Goal: Transaction & Acquisition: Purchase product/service

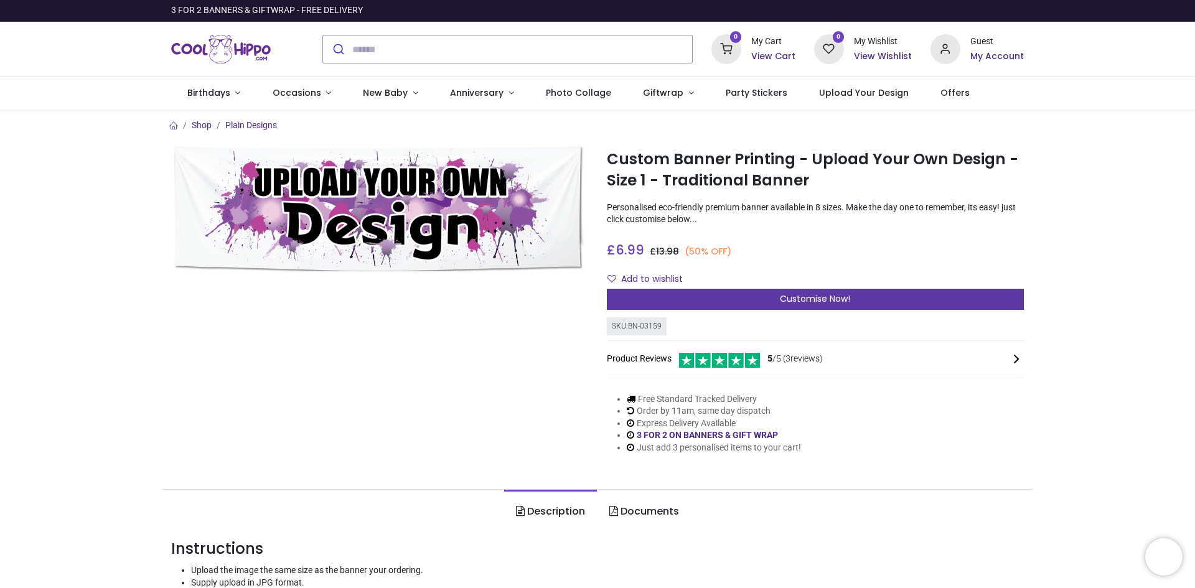
click at [810, 298] on span "Customise Now!" at bounding box center [815, 299] width 70 height 12
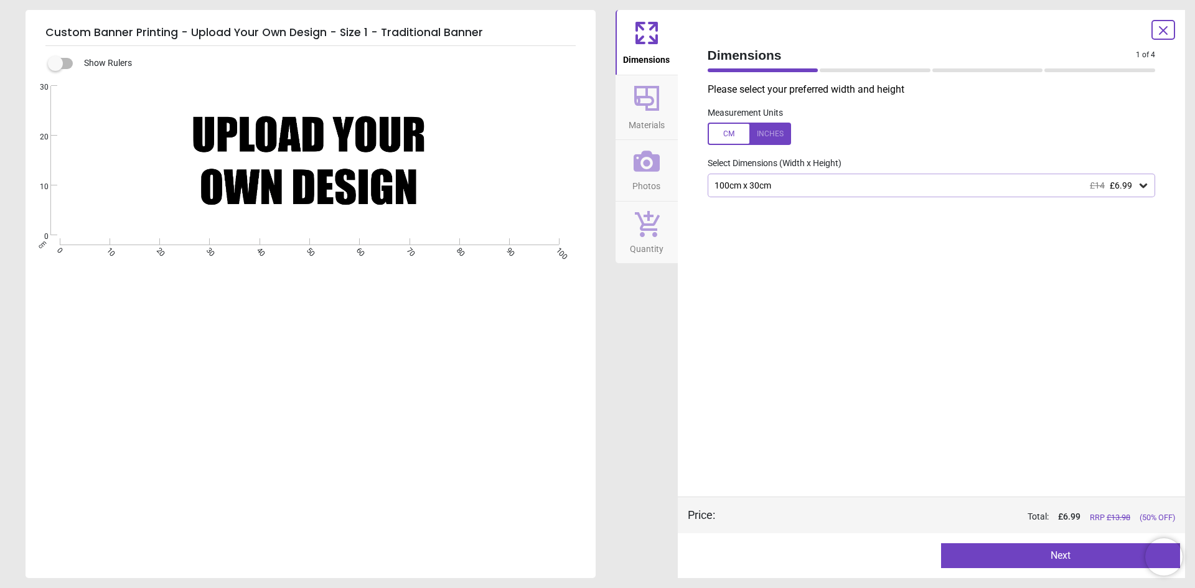
click at [648, 169] on icon at bounding box center [647, 161] width 26 height 21
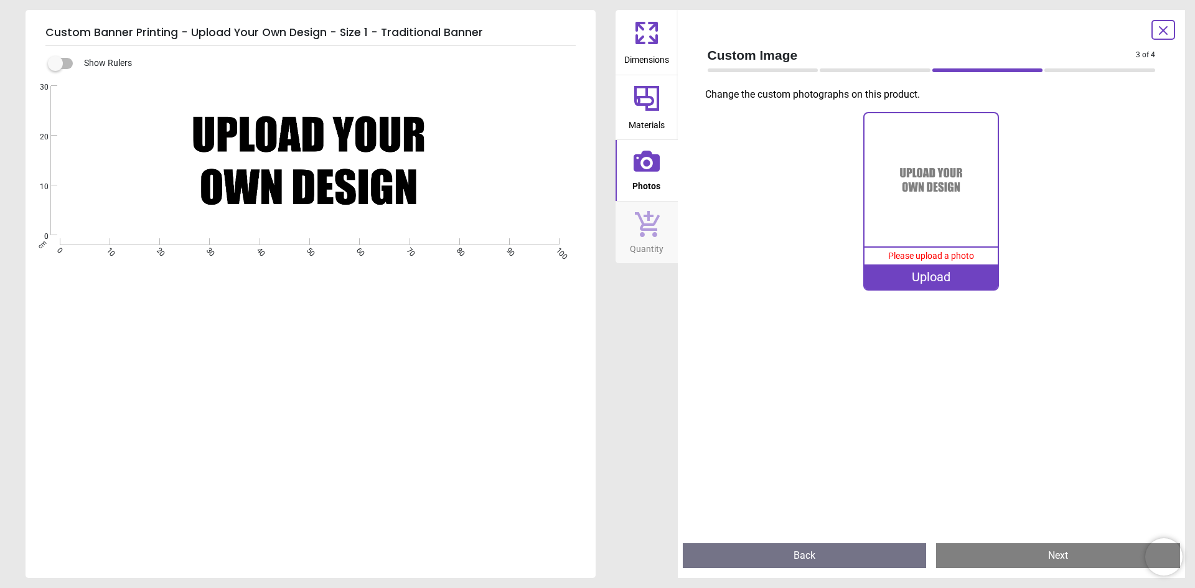
click at [925, 285] on div "Upload" at bounding box center [931, 277] width 133 height 25
click at [925, 281] on div "Upload" at bounding box center [931, 277] width 133 height 25
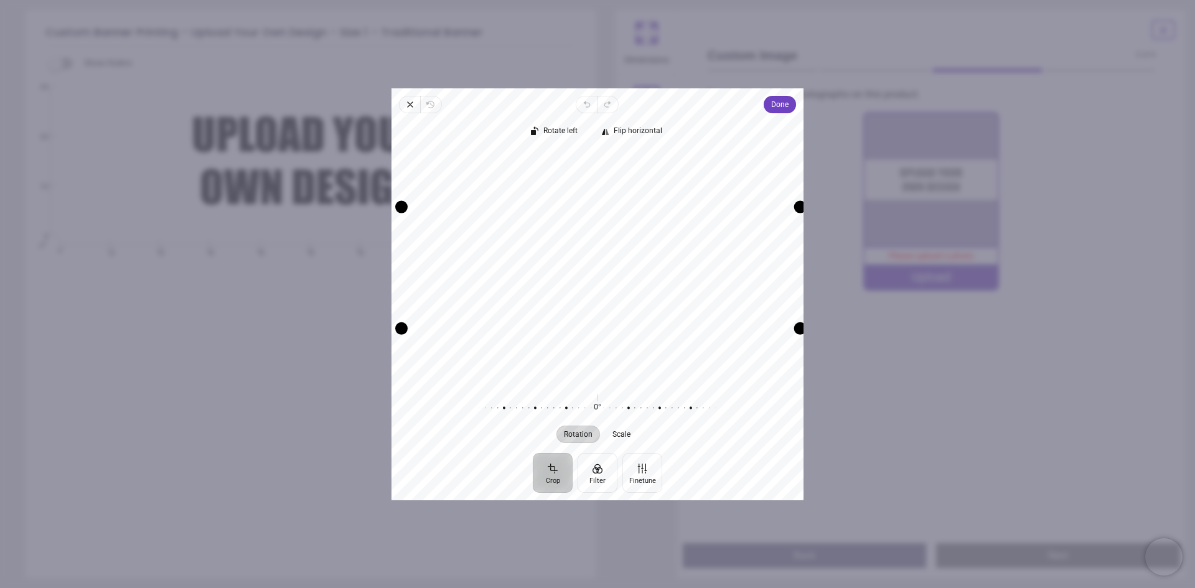
drag, startPoint x: 793, startPoint y: 329, endPoint x: 838, endPoint y: 426, distance: 107.8
click at [842, 357] on div "× Trustpilot Product Reviews 5 /5 ( 3 reviews) [PERSON_NAME] Good material, jus…" at bounding box center [815, 313] width 417 height 90
drag, startPoint x: 685, startPoint y: 306, endPoint x: 661, endPoint y: 329, distance: 33.5
click at [661, 329] on div "Recenter" at bounding box center [598, 265] width 392 height 230
click at [780, 110] on span "Done" at bounding box center [779, 104] width 17 height 15
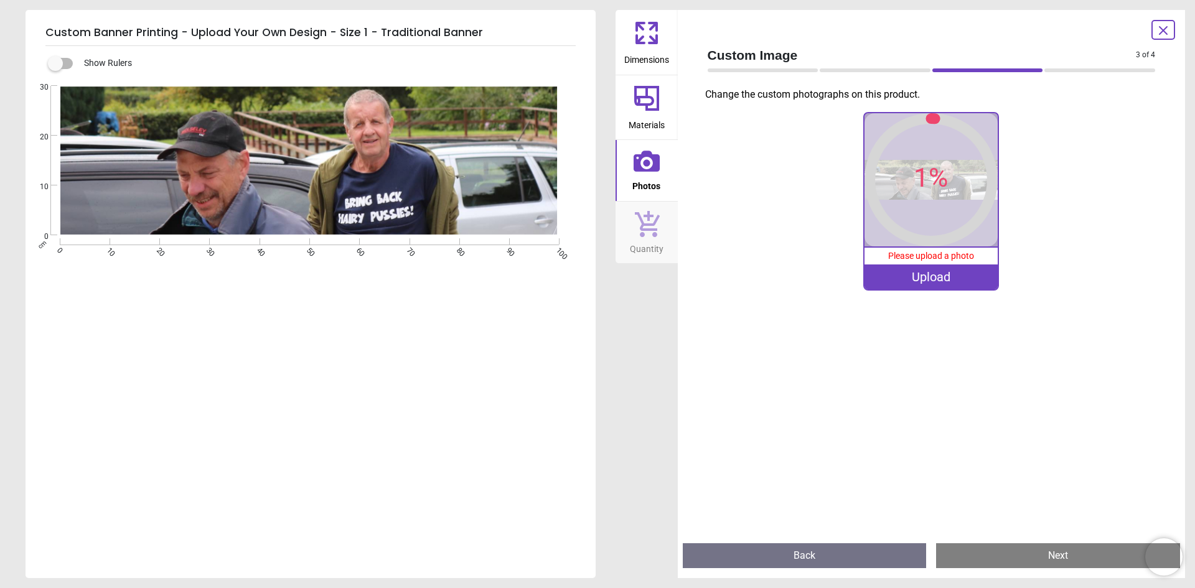
click at [643, 95] on icon at bounding box center [647, 98] width 30 height 30
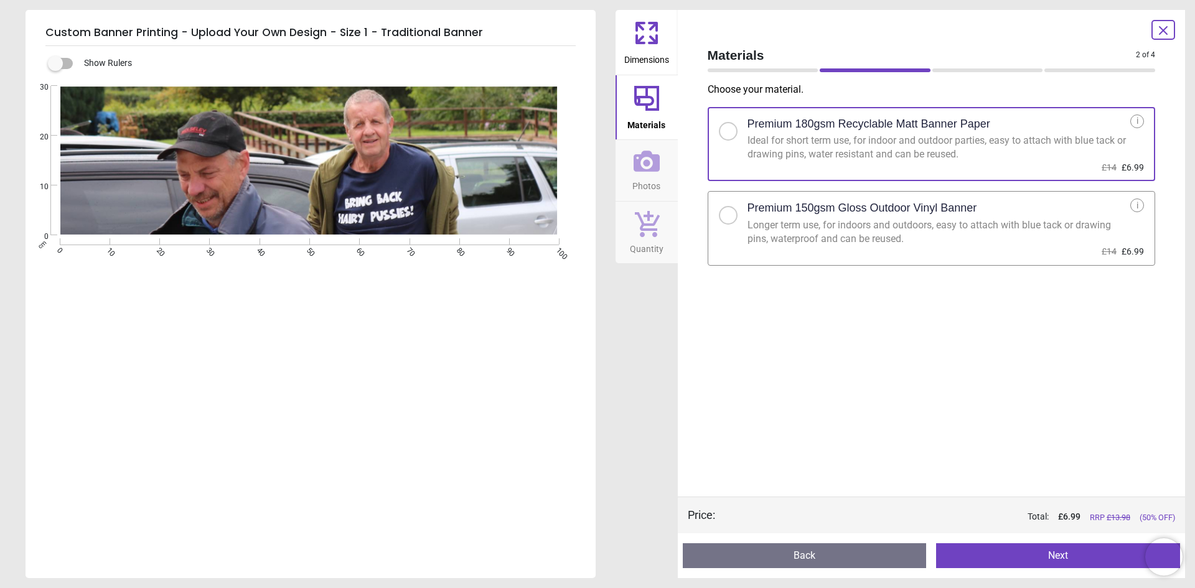
click at [640, 51] on span "Dimensions" at bounding box center [646, 57] width 45 height 19
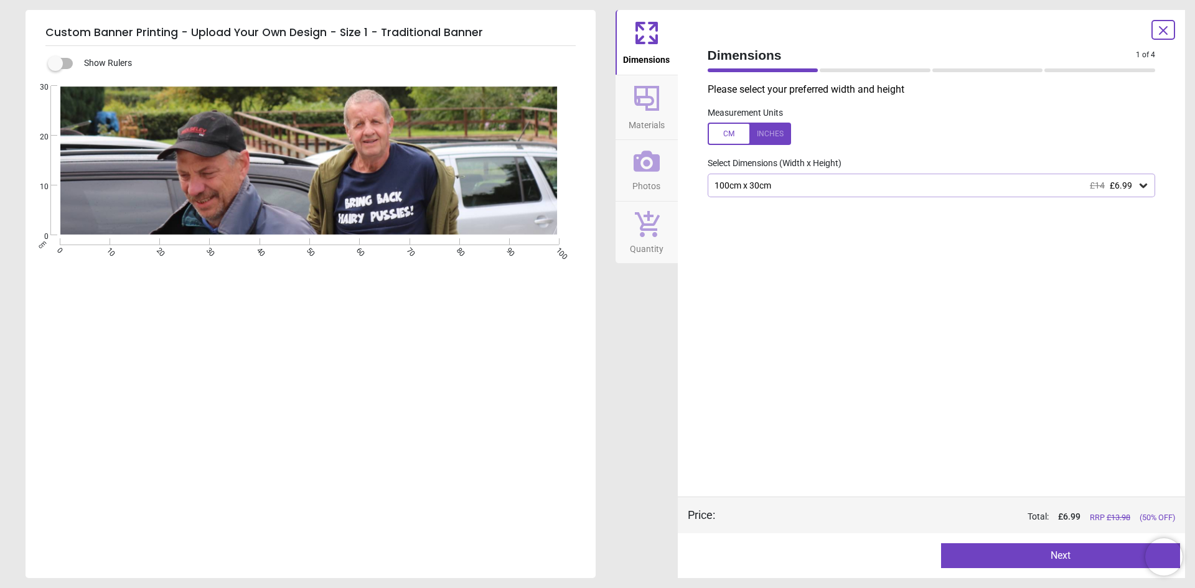
click at [912, 186] on div "100cm x 30cm £14 £6.99" at bounding box center [926, 186] width 425 height 11
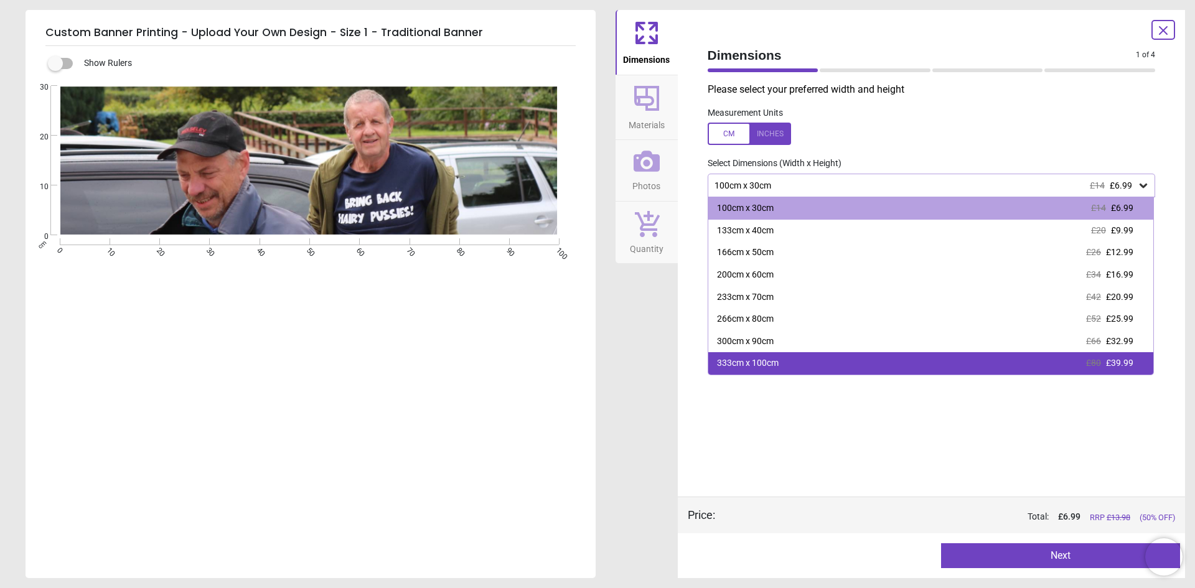
click at [790, 362] on div "333cm x 100cm £80 £39.99" at bounding box center [932, 363] width 446 height 22
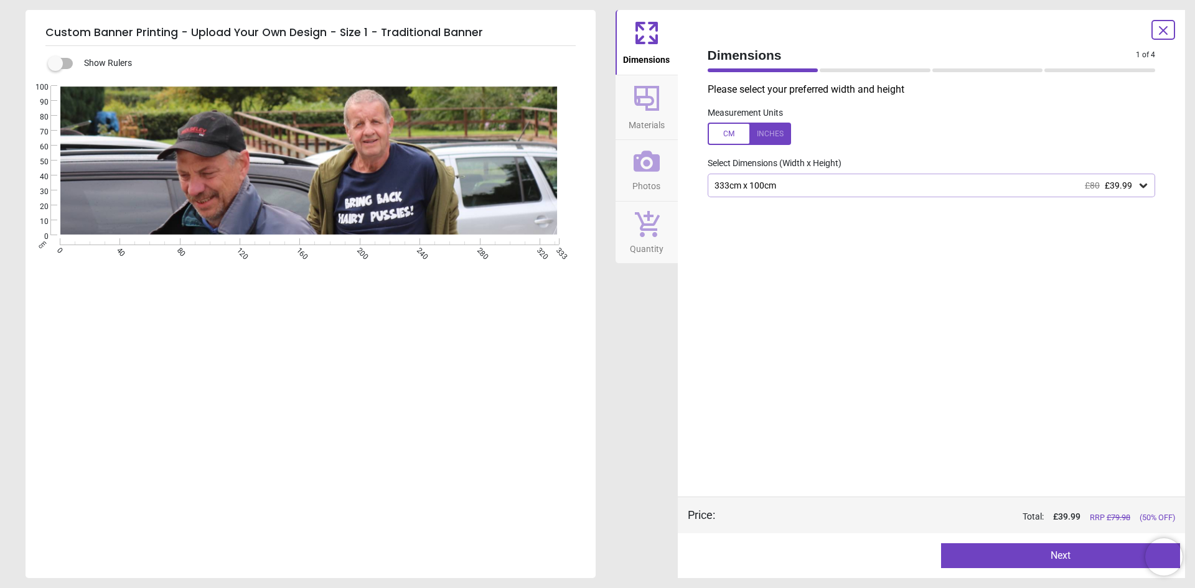
click at [851, 189] on div "333cm x 100cm £80 £39.99" at bounding box center [926, 186] width 425 height 11
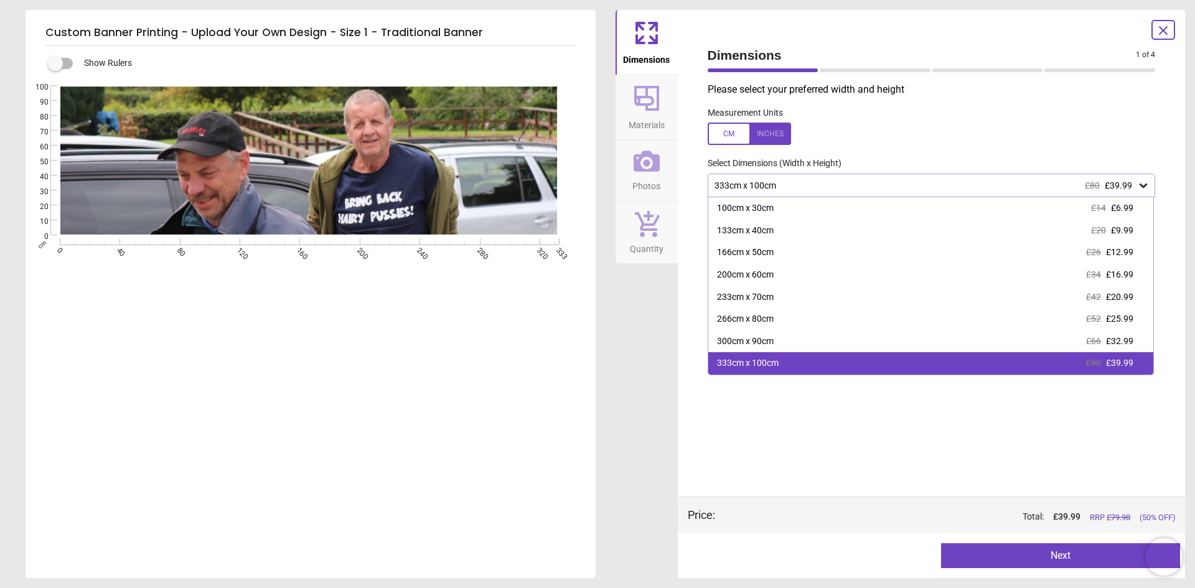
click at [777, 367] on div "333cm x 100cm £80 £39.99" at bounding box center [932, 363] width 446 height 22
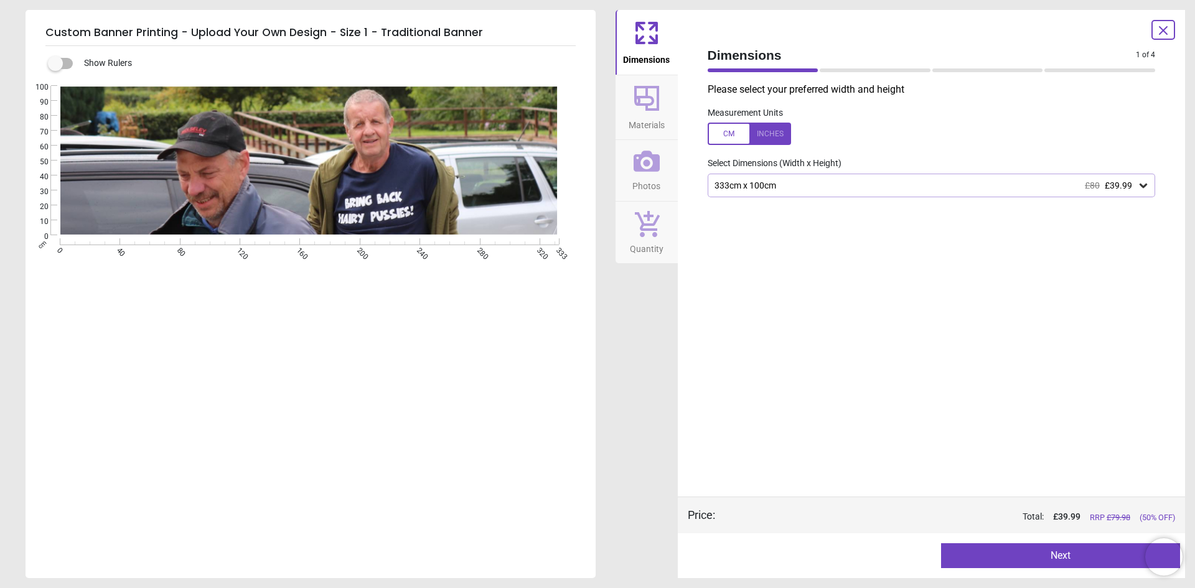
click at [659, 126] on span "Materials" at bounding box center [647, 122] width 36 height 19
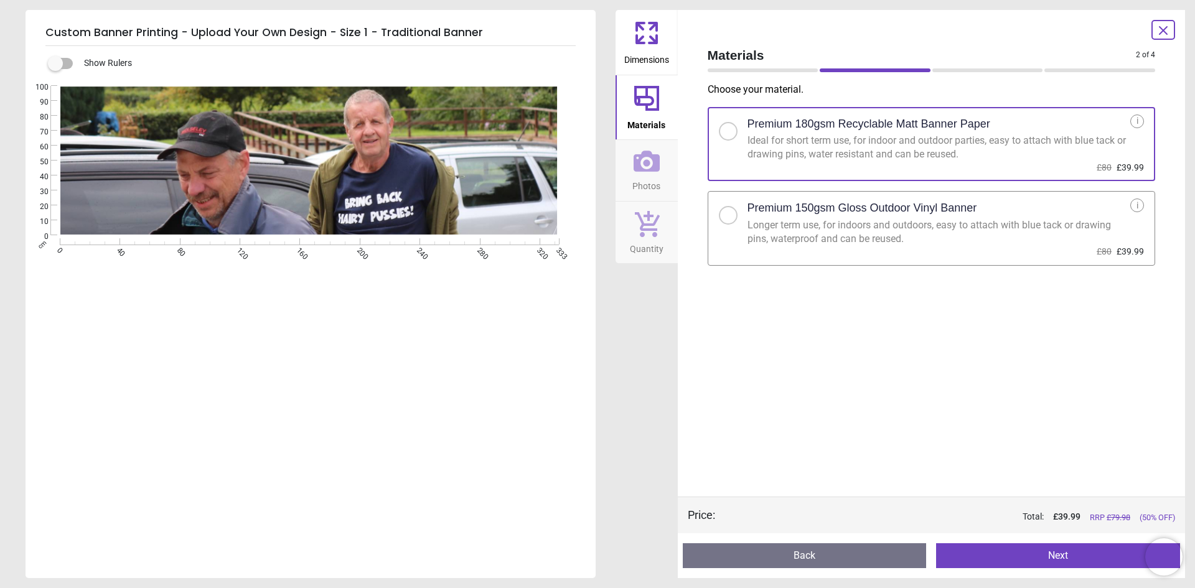
click at [835, 216] on h2 "Premium 150gsm Gloss Outdoor Vinyl Banner" at bounding box center [863, 208] width 230 height 16
click at [649, 182] on span "Photos" at bounding box center [647, 183] width 28 height 19
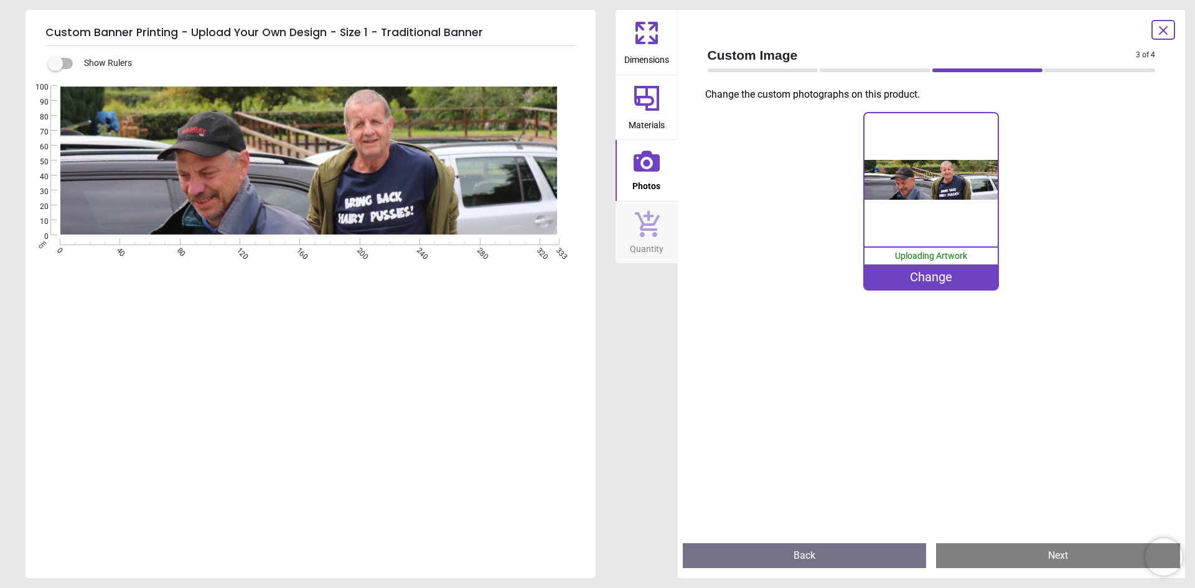
click at [656, 222] on icon at bounding box center [647, 224] width 25 height 26
click at [1015, 560] on button "Next" at bounding box center [1058, 556] width 244 height 25
click at [651, 236] on icon at bounding box center [647, 223] width 26 height 27
click at [645, 123] on span "Materials" at bounding box center [647, 122] width 36 height 19
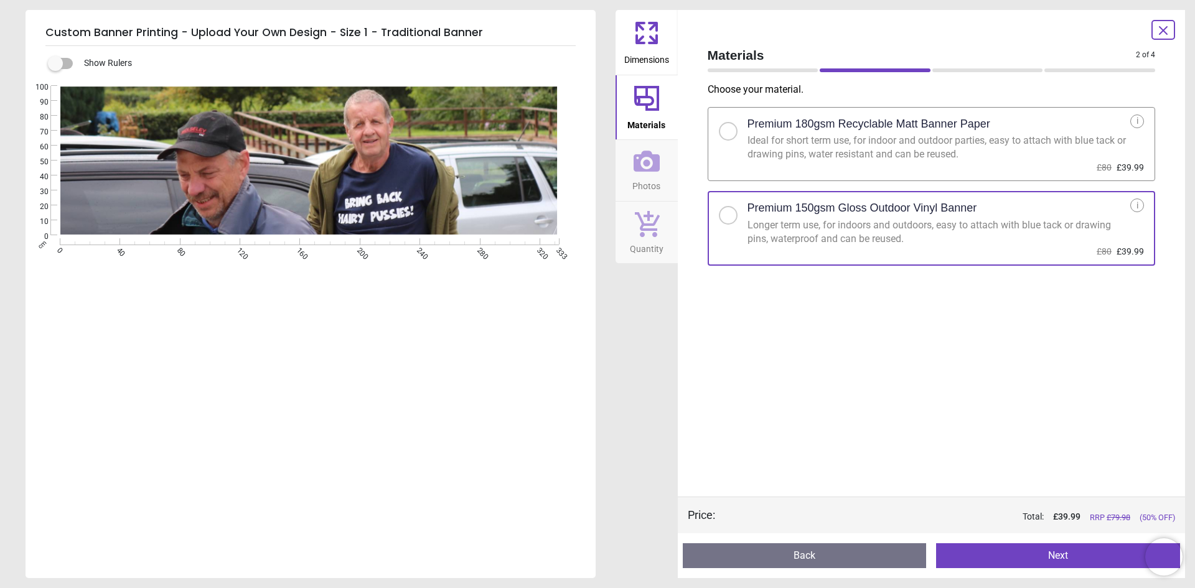
click at [1015, 552] on button "Next" at bounding box center [1058, 556] width 244 height 25
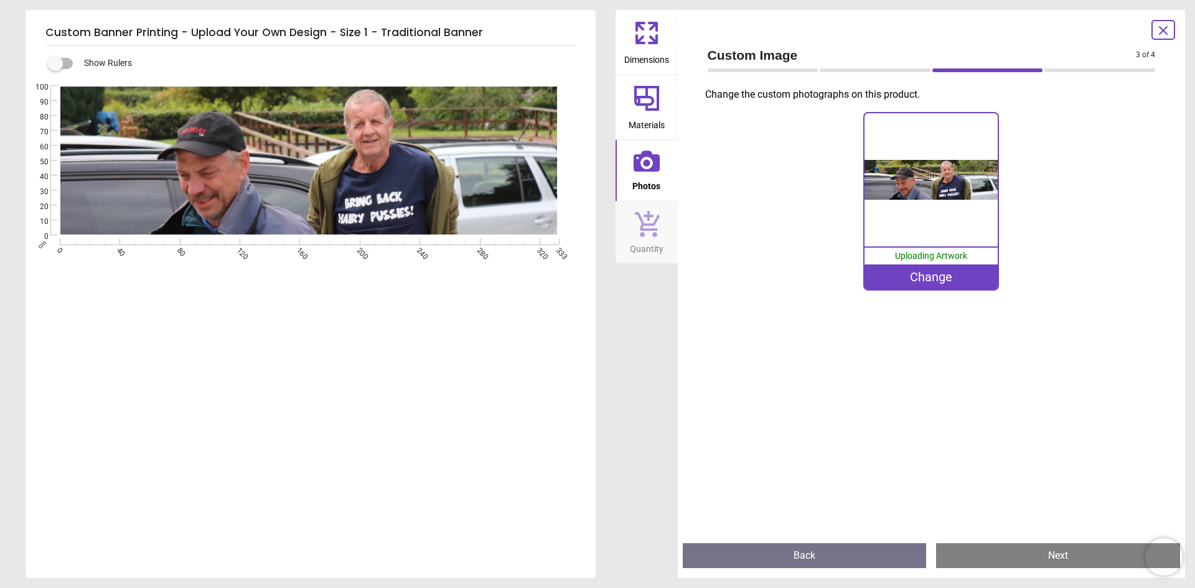
click at [55, 64] on label at bounding box center [55, 64] width 0 height 0
click at [362, 172] on image at bounding box center [309, 161] width 499 height 149
click at [954, 274] on div "Change" at bounding box center [931, 277] width 133 height 25
click at [938, 272] on div "Change" at bounding box center [931, 277] width 133 height 25
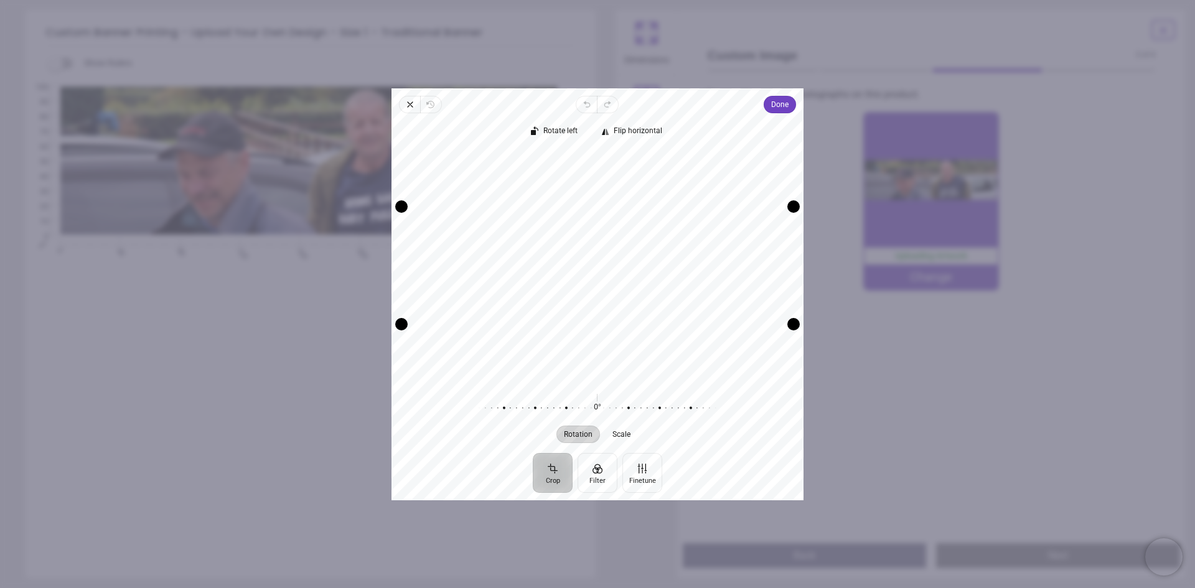
drag, startPoint x: 618, startPoint y: 285, endPoint x: 621, endPoint y: 308, distance: 23.2
click at [621, 306] on div "Recenter" at bounding box center [598, 265] width 392 height 230
drag, startPoint x: 793, startPoint y: 327, endPoint x: 785, endPoint y: 365, distance: 39.4
click at [798, 380] on div "Recenter" at bounding box center [598, 265] width 412 height 240
drag, startPoint x: 666, startPoint y: 265, endPoint x: 666, endPoint y: 250, distance: 15.0
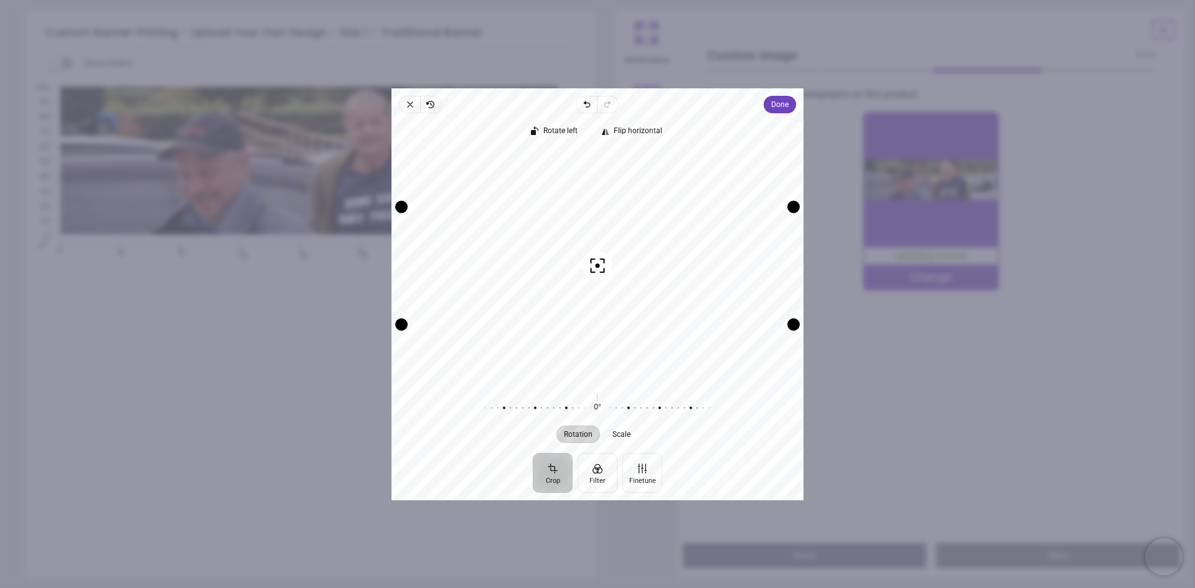
click at [666, 250] on div "Recenter" at bounding box center [598, 265] width 392 height 230
drag, startPoint x: 667, startPoint y: 253, endPoint x: 666, endPoint y: 238, distance: 15.0
click at [666, 238] on div "Recenter" at bounding box center [598, 265] width 392 height 230
click at [771, 110] on span "Done" at bounding box center [779, 104] width 17 height 15
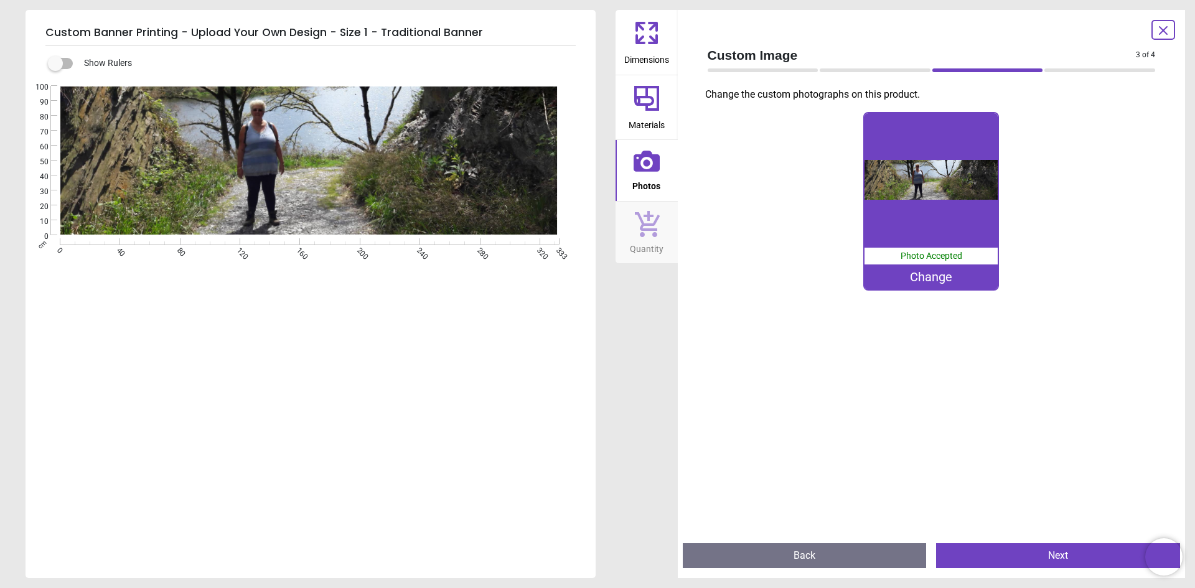
click at [937, 281] on div "Change" at bounding box center [931, 277] width 133 height 25
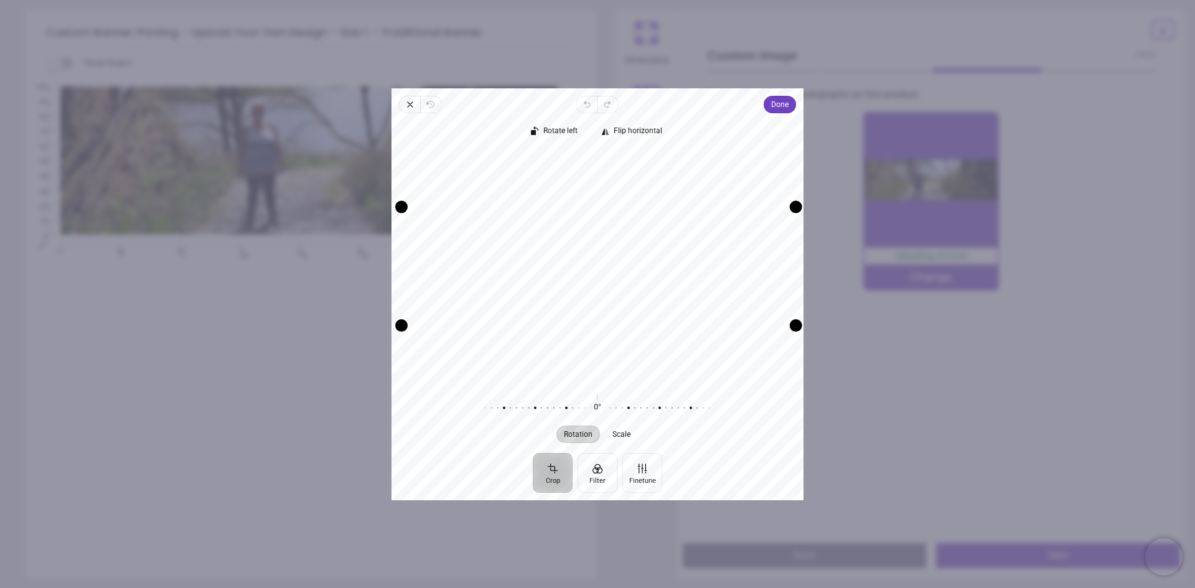
drag, startPoint x: 794, startPoint y: 328, endPoint x: 765, endPoint y: 374, distance: 54.6
click at [791, 369] on div "Recenter" at bounding box center [598, 265] width 392 height 230
click at [622, 438] on span "Scale" at bounding box center [622, 433] width 18 height 7
drag, startPoint x: 793, startPoint y: 326, endPoint x: 816, endPoint y: 352, distance: 35.7
click at [816, 352] on div "× Trustpilot Product Reviews 5 /5 ( 3 reviews) [PERSON_NAME] Good material, jus…" at bounding box center [815, 313] width 417 height 90
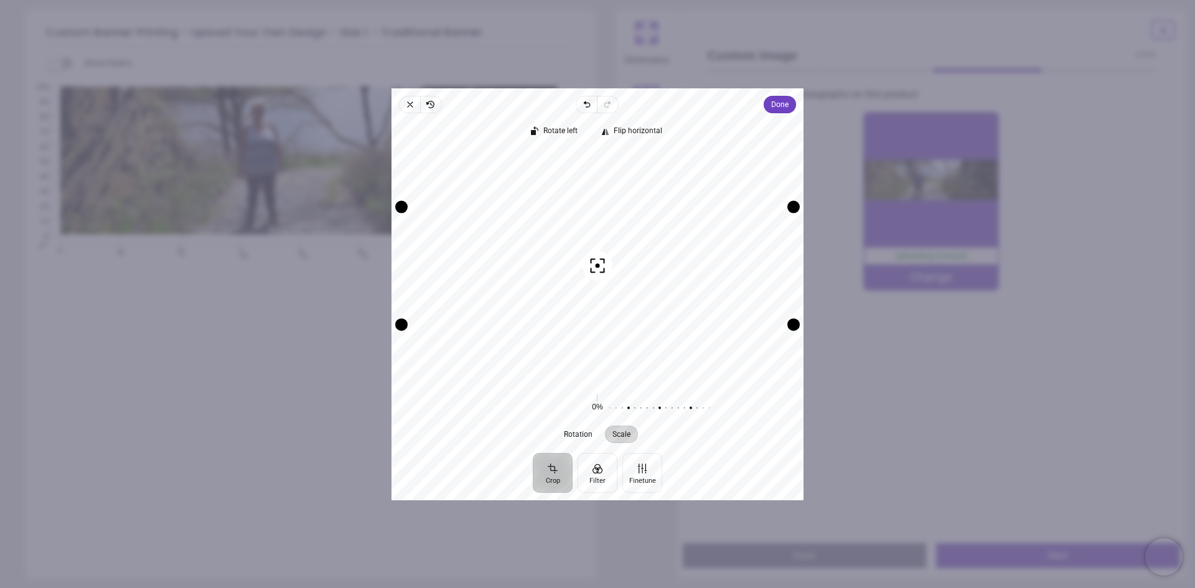
drag, startPoint x: 703, startPoint y: 386, endPoint x: 670, endPoint y: 391, distance: 33.4
click at [670, 391] on div "Rotation Scale 0° Reset 0% Reset" at bounding box center [598, 416] width 412 height 62
drag, startPoint x: 646, startPoint y: 408, endPoint x: 705, endPoint y: 405, distance: 59.8
click at [705, 405] on div at bounding box center [723, 407] width 239 height 35
click at [579, 106] on span "Undo" at bounding box center [587, 104] width 21 height 17
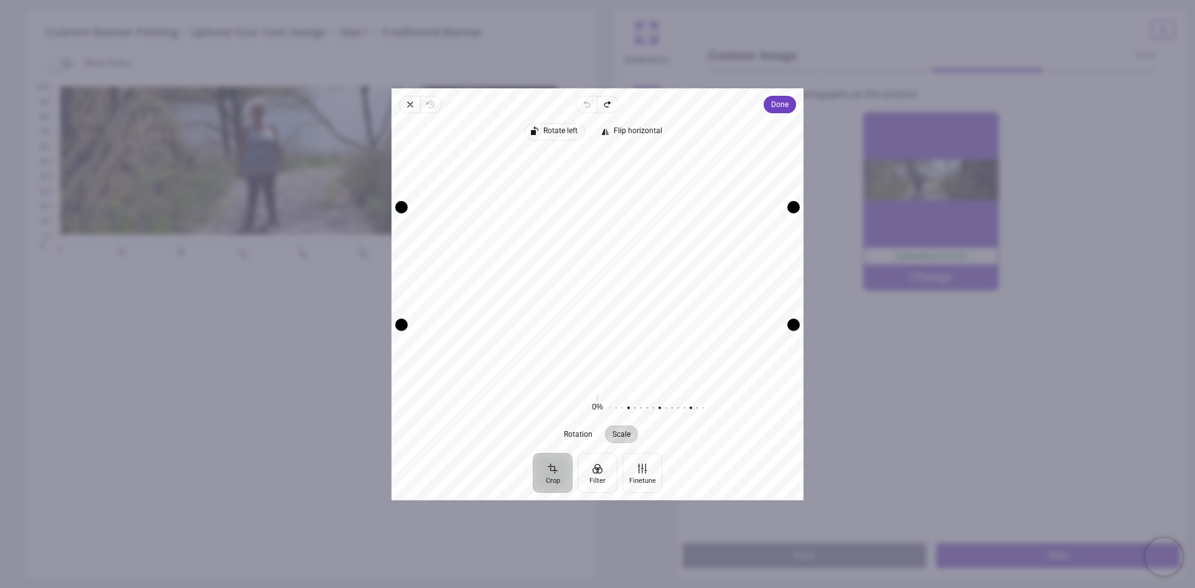
click at [563, 125] on button "Rotate left" at bounding box center [555, 131] width 60 height 17
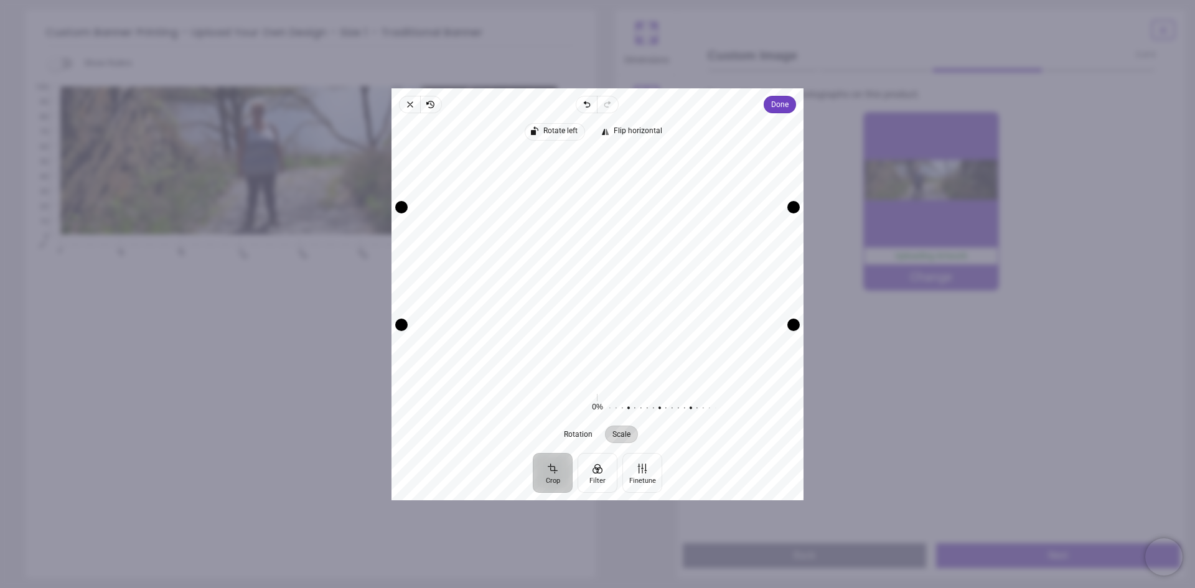
click at [563, 125] on button "Rotate left" at bounding box center [555, 131] width 60 height 17
click at [563, 123] on div "Rotate left Flip horizontal" at bounding box center [598, 131] width 412 height 27
click at [563, 125] on button "Rotate left" at bounding box center [555, 131] width 60 height 17
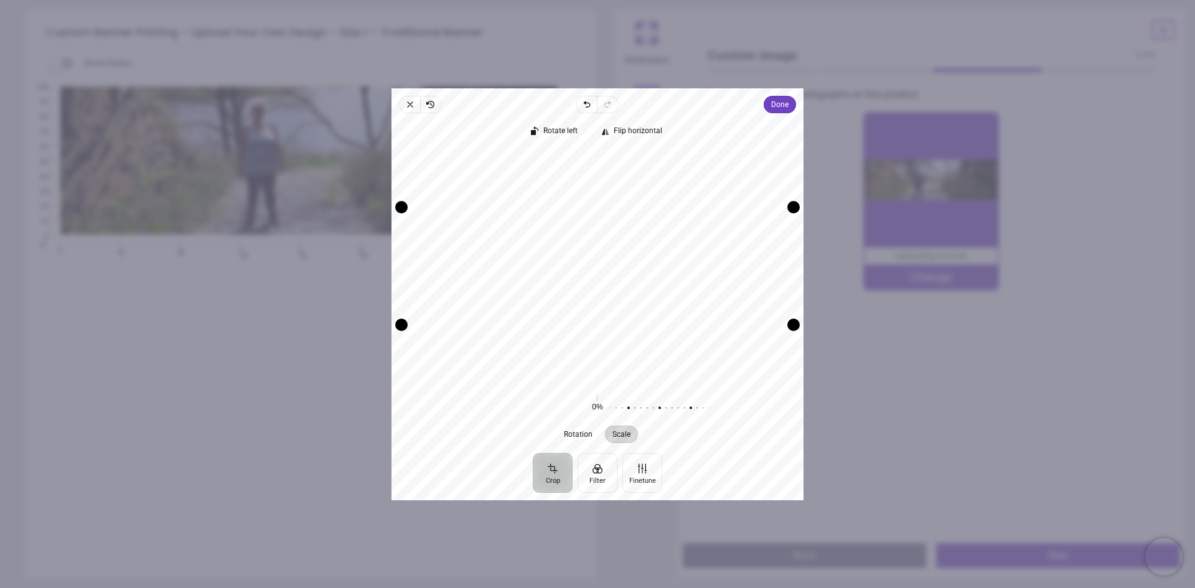
drag, startPoint x: 613, startPoint y: 232, endPoint x: 596, endPoint y: 291, distance: 60.9
click at [596, 291] on div "Recenter" at bounding box center [598, 265] width 392 height 230
click at [770, 110] on button "Done" at bounding box center [780, 104] width 32 height 17
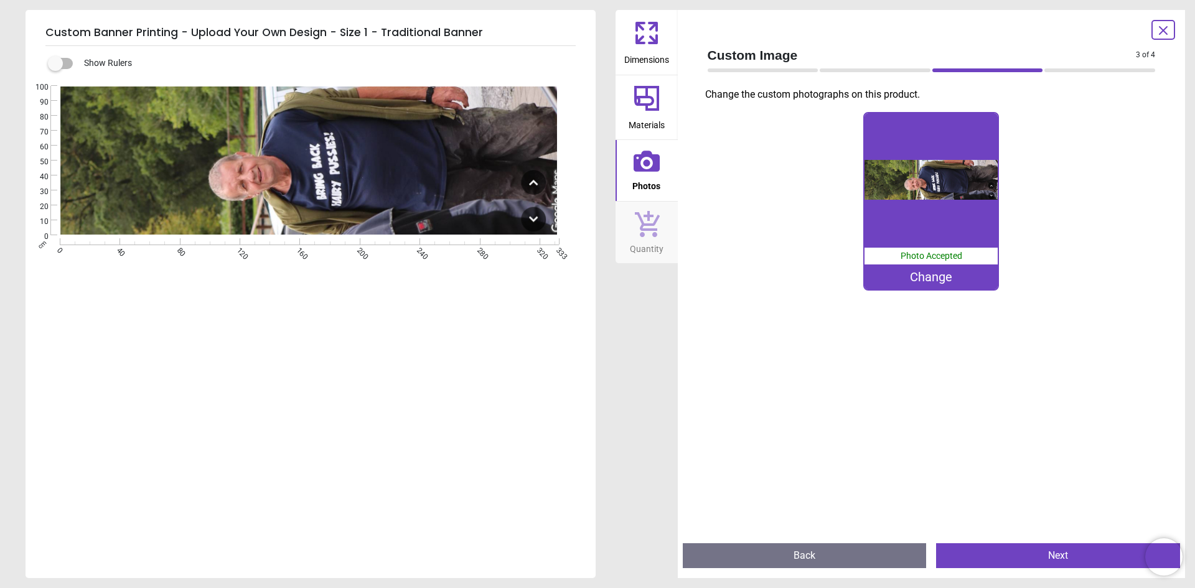
click at [1013, 556] on button "Next" at bounding box center [1058, 556] width 244 height 25
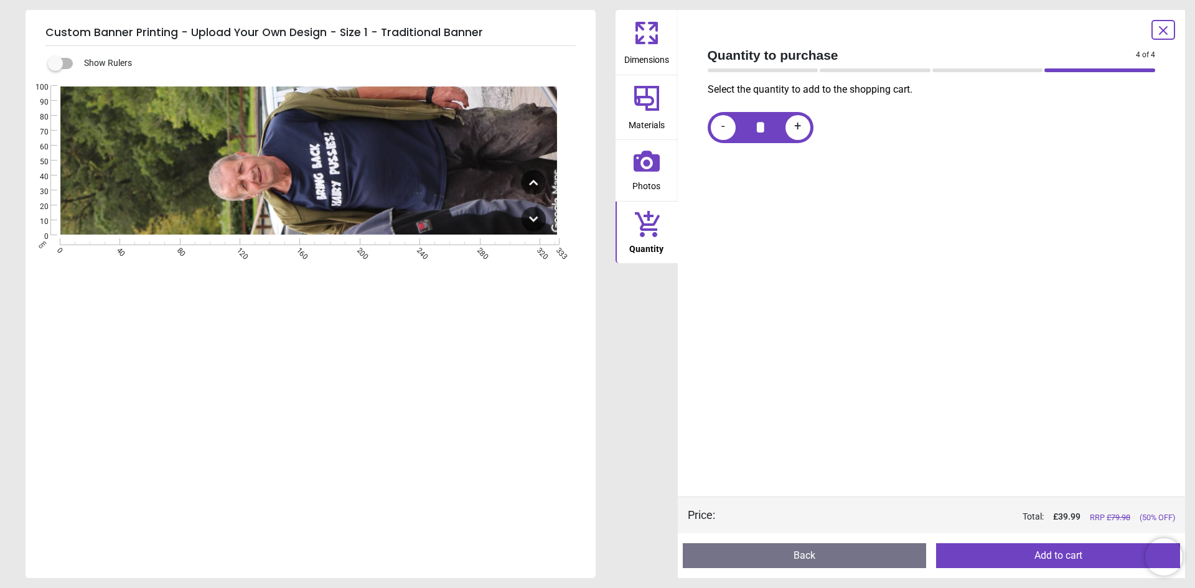
click at [803, 126] on div "+" at bounding box center [798, 127] width 25 height 25
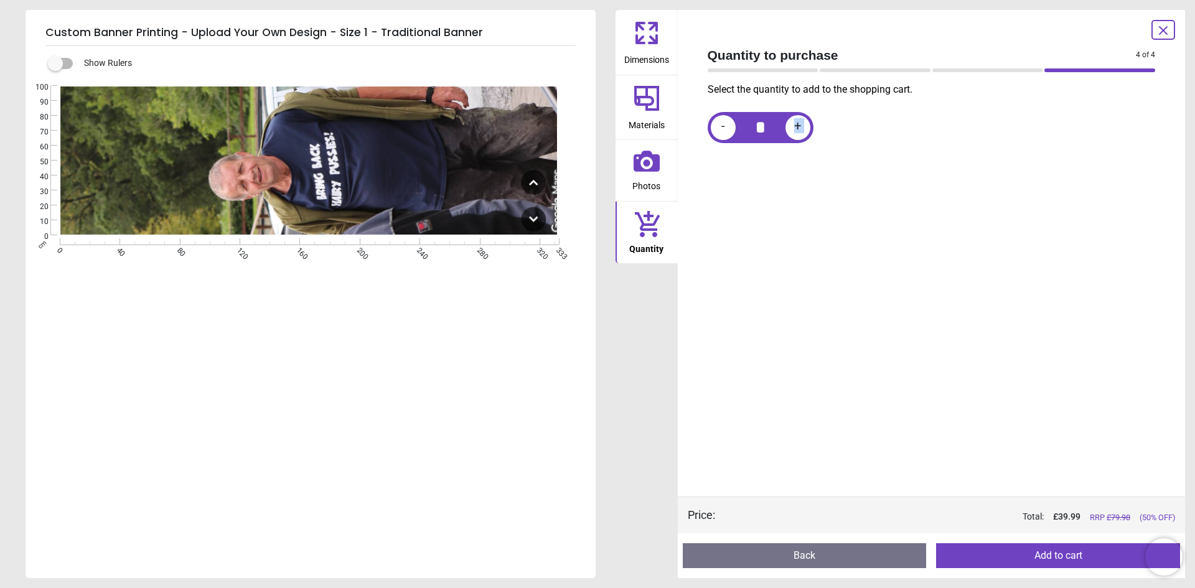
click at [803, 126] on div "+" at bounding box center [798, 127] width 25 height 25
click at [727, 131] on div "-" at bounding box center [723, 127] width 25 height 25
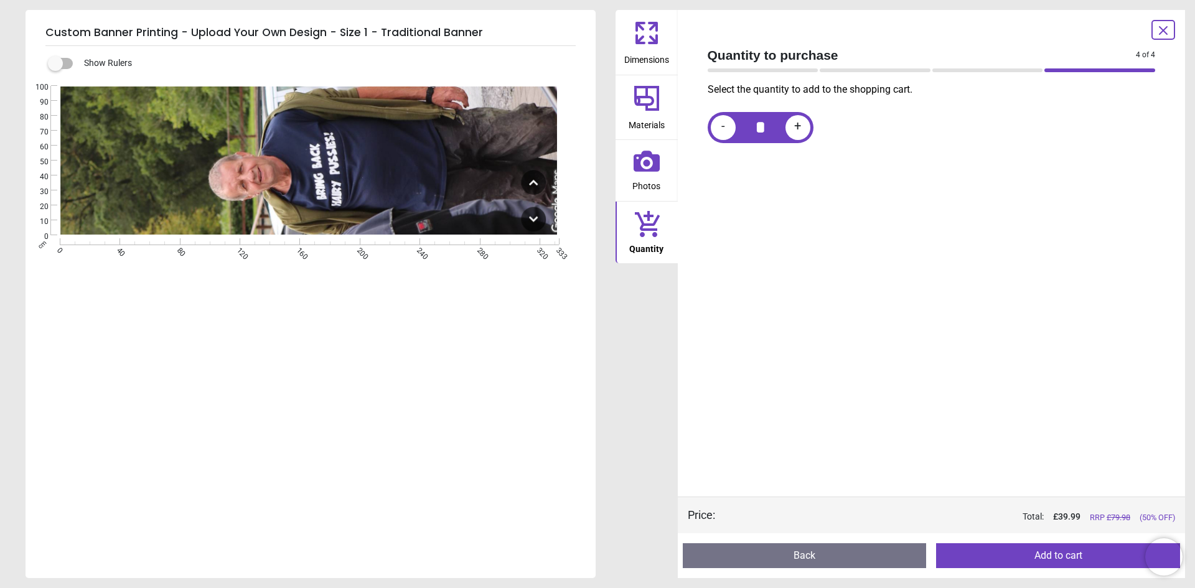
click at [727, 130] on div "-" at bounding box center [723, 127] width 25 height 25
click at [726, 129] on div "-" at bounding box center [723, 127] width 25 height 25
click at [722, 123] on span "-" at bounding box center [724, 128] width 4 height 16
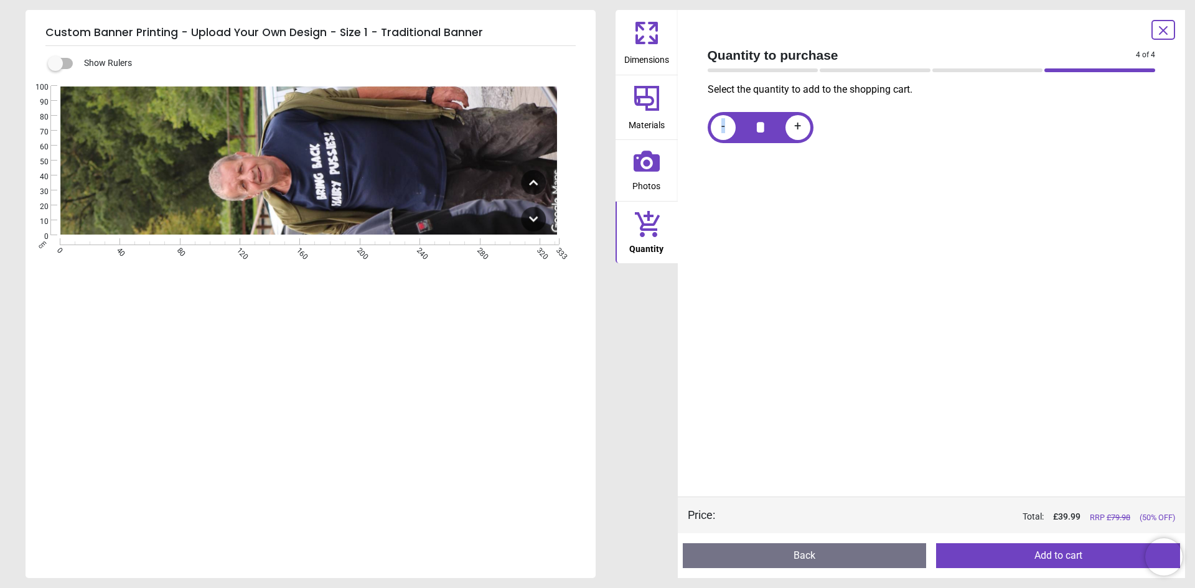
click at [723, 126] on span "-" at bounding box center [724, 128] width 4 height 16
click at [722, 120] on span "-" at bounding box center [724, 128] width 4 height 16
click at [722, 125] on span "-" at bounding box center [724, 128] width 4 height 16
type input "*"
drag, startPoint x: 441, startPoint y: 189, endPoint x: 453, endPoint y: 191, distance: 12.7
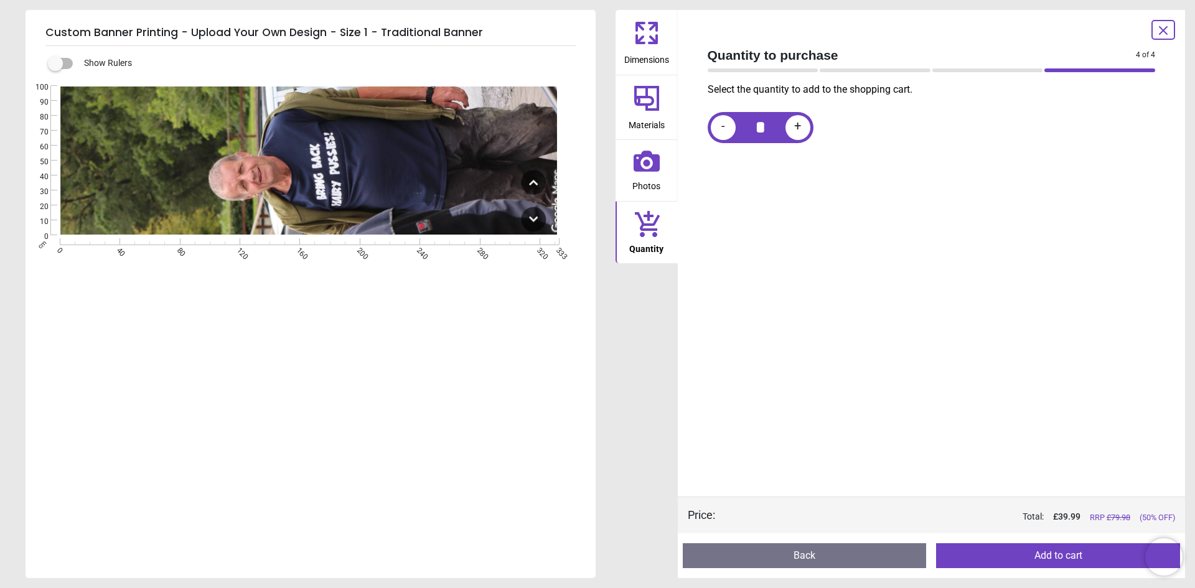
click at [451, 191] on image at bounding box center [309, 161] width 499 height 149
click at [643, 177] on span "Photos" at bounding box center [647, 183] width 28 height 19
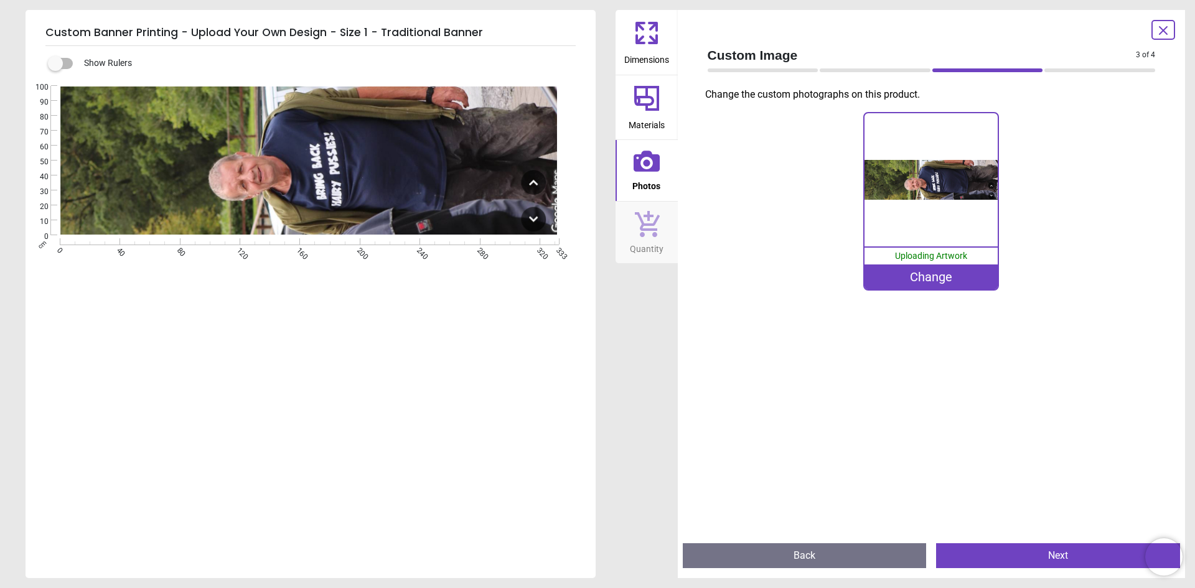
click at [658, 34] on icon at bounding box center [647, 33] width 30 height 30
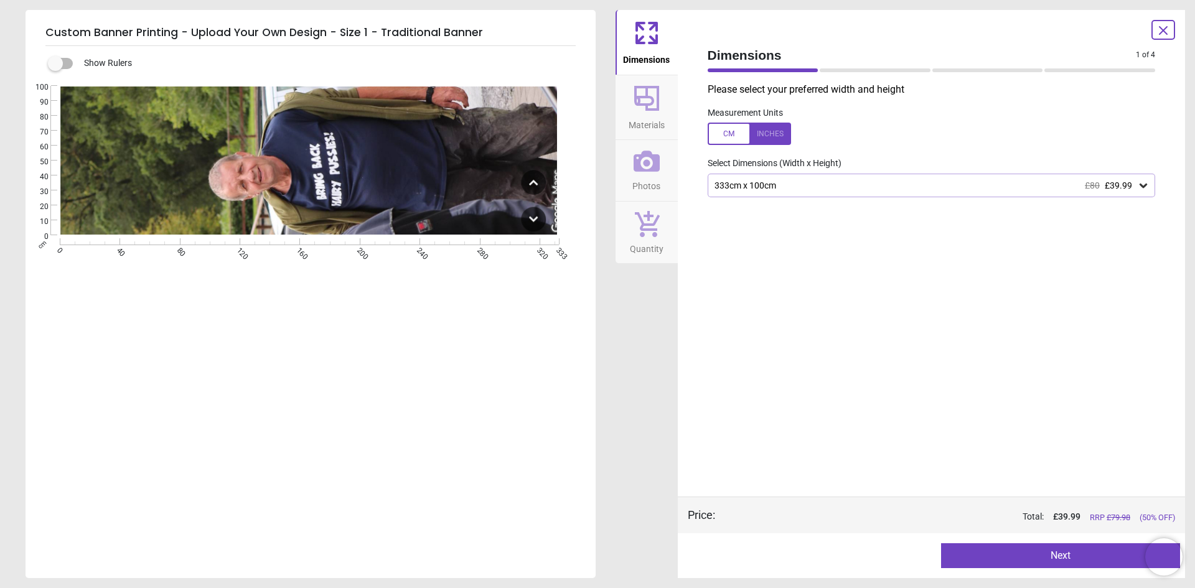
click at [771, 137] on div at bounding box center [749, 134] width 83 height 22
click at [725, 134] on div at bounding box center [749, 134] width 83 height 22
click at [762, 134] on div at bounding box center [749, 134] width 83 height 22
click at [729, 133] on div at bounding box center [749, 134] width 83 height 22
click at [631, 91] on button "Materials" at bounding box center [647, 107] width 62 height 65
